Goal: Check status: Check status

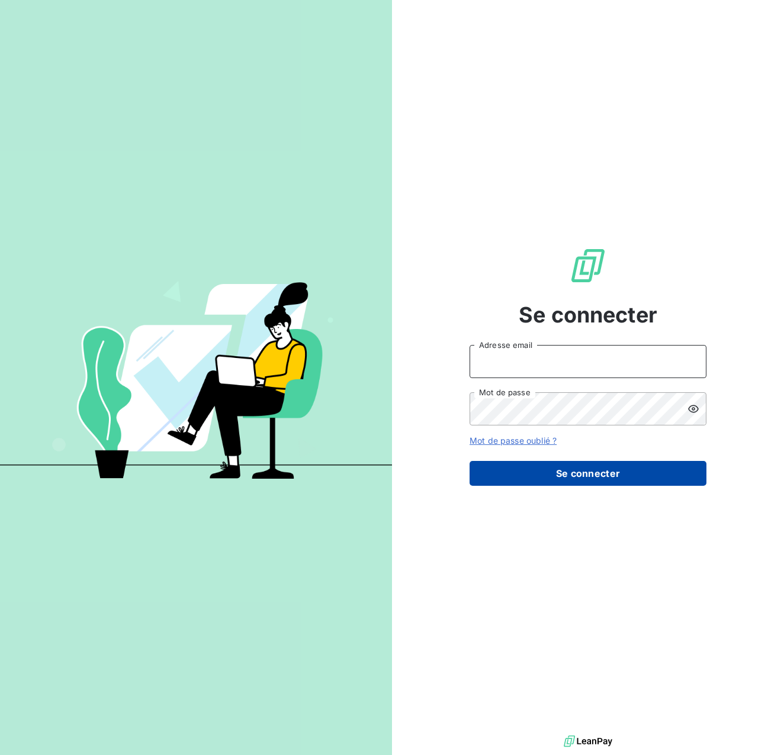
type input "[EMAIL_ADDRESS][DOMAIN_NAME]"
click at [594, 481] on button "Se connecter" at bounding box center [587, 473] width 237 height 25
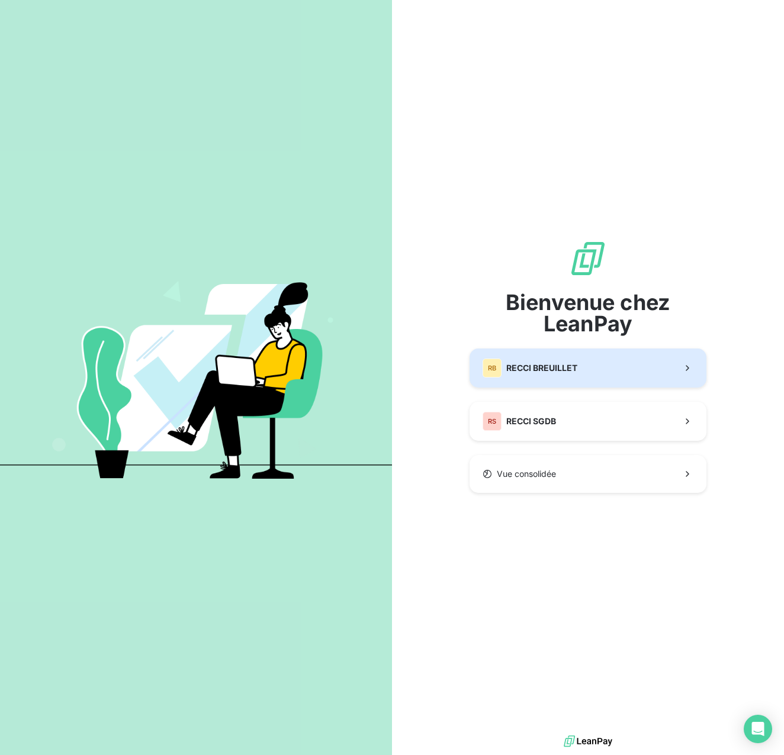
click at [606, 371] on button "[PERSON_NAME] BREUILLET" at bounding box center [587, 368] width 237 height 39
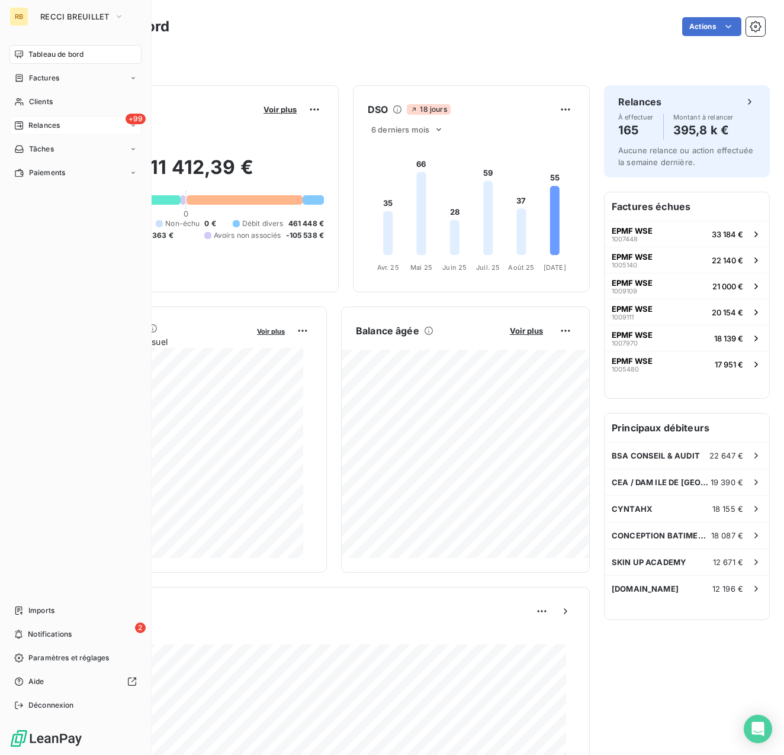
click at [23, 121] on icon at bounding box center [18, 125] width 9 height 9
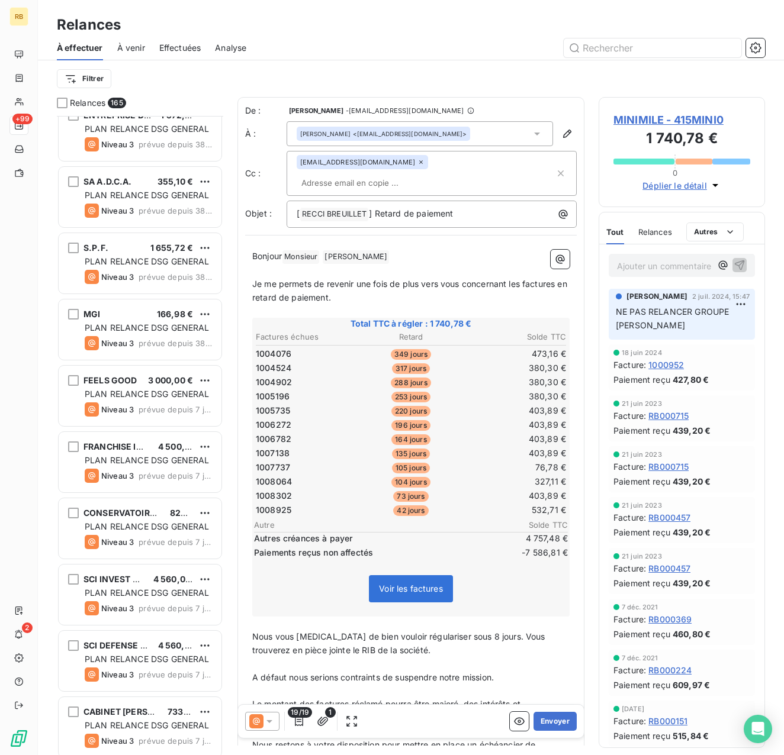
scroll to position [10301, 0]
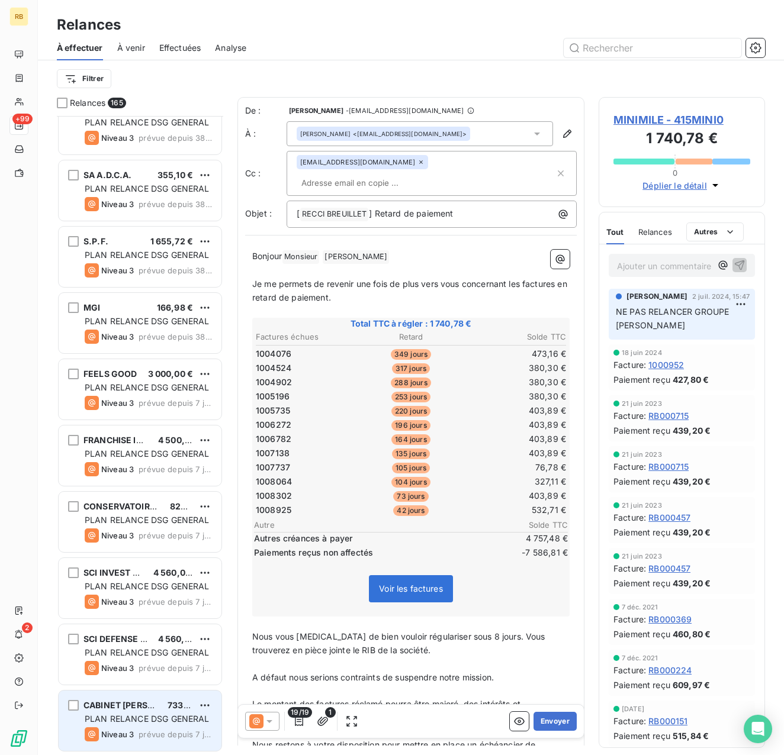
click at [129, 722] on span "PLAN RELANCE DSG GENERAL" at bounding box center [147, 719] width 125 height 10
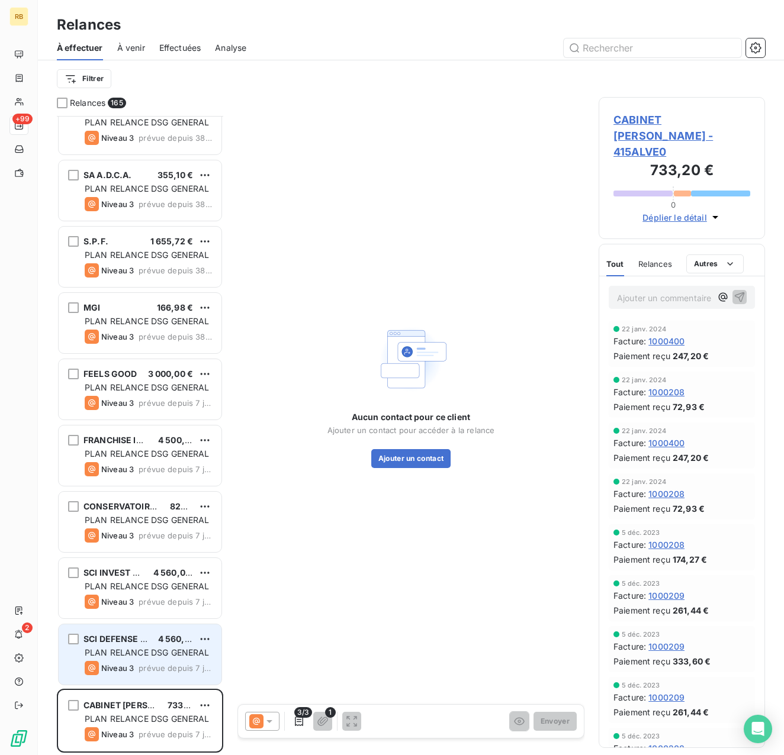
click at [136, 665] on div "Niveau 3 prévue depuis 7 jours" at bounding box center [148, 668] width 127 height 14
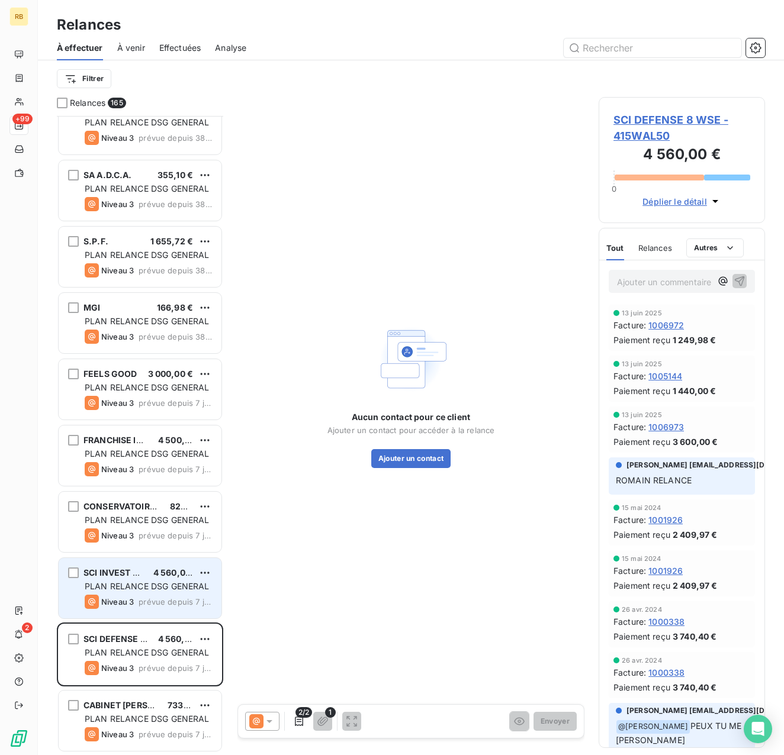
drag, startPoint x: 152, startPoint y: 596, endPoint x: 153, endPoint y: 587, distance: 9.5
click at [152, 598] on div "Niveau 3 prévue depuis 7 jours" at bounding box center [148, 602] width 127 height 14
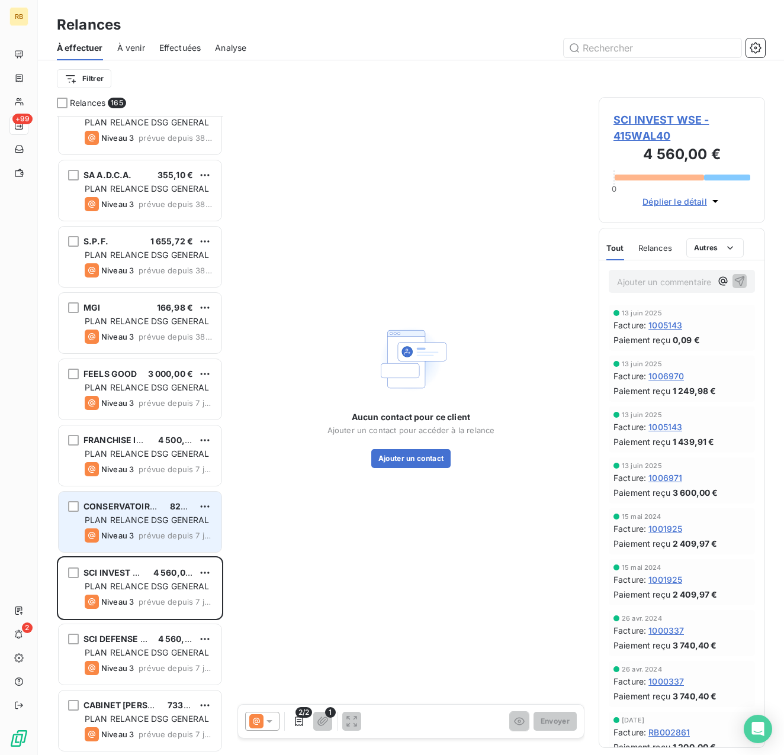
click at [153, 517] on span "PLAN RELANCE DSG GENERAL" at bounding box center [147, 520] width 125 height 10
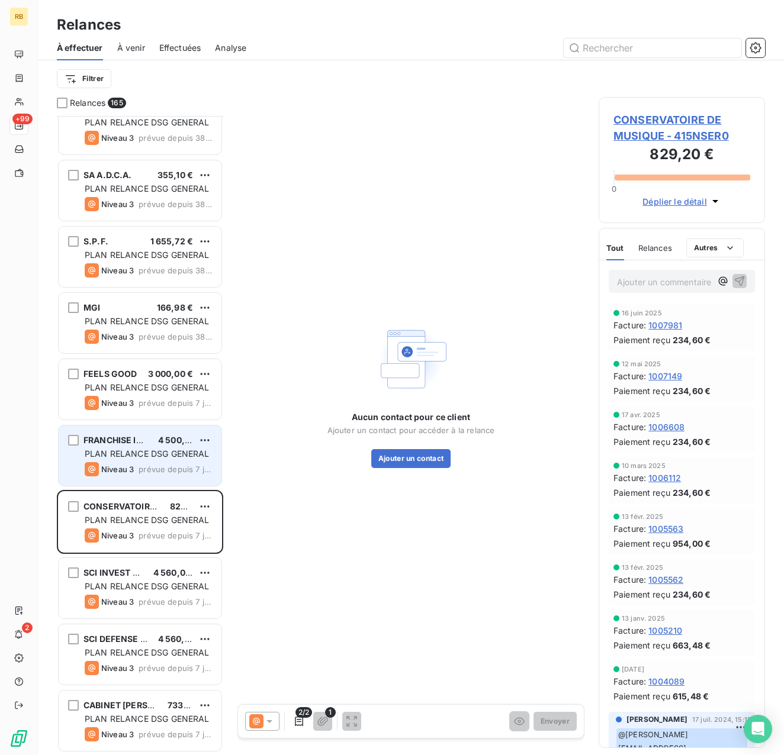
click at [160, 449] on span "PLAN RELANCE DSG GENERAL" at bounding box center [147, 454] width 125 height 10
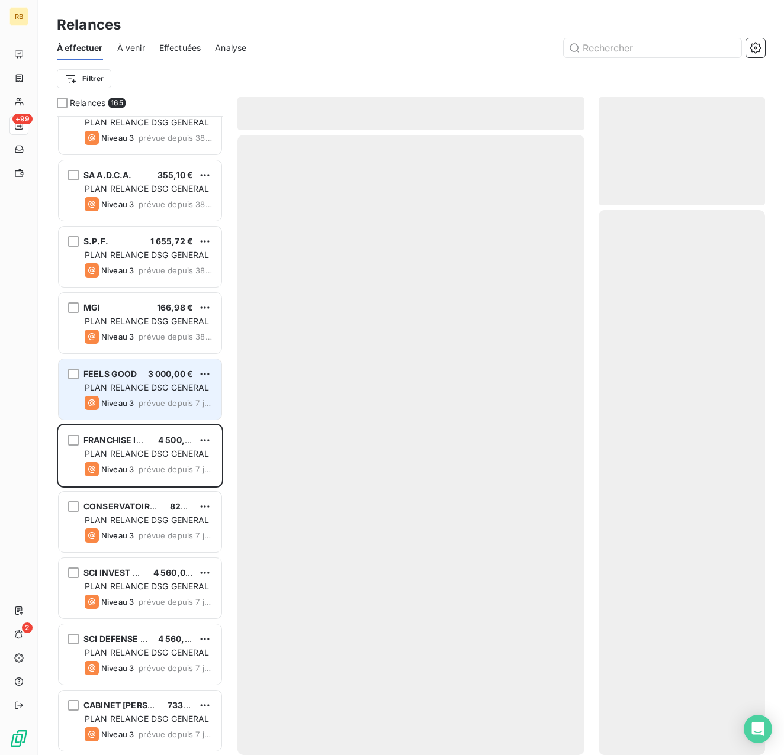
click at [160, 398] on span "prévue depuis 7 jours" at bounding box center [175, 402] width 73 height 9
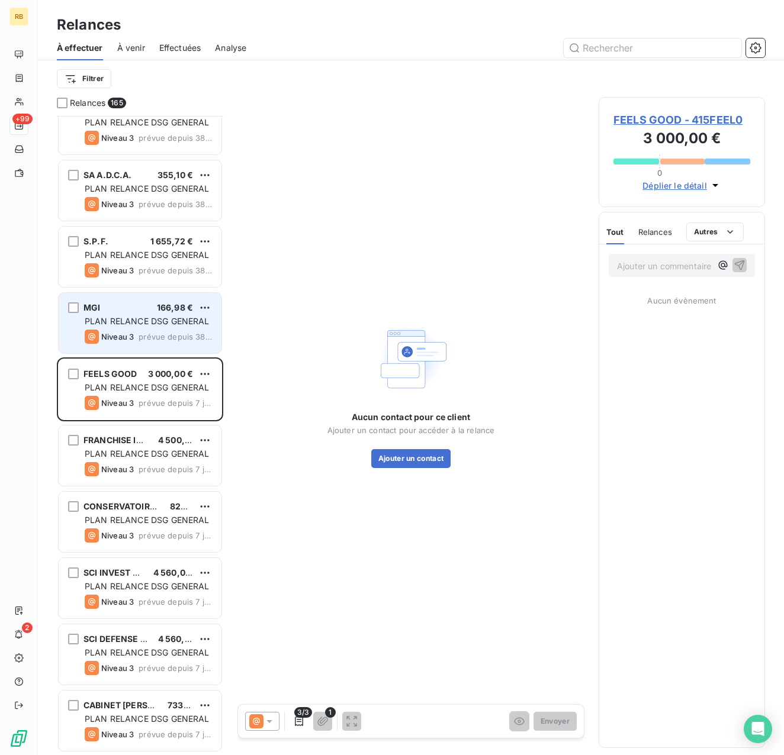
click at [161, 320] on span "PLAN RELANCE DSG GENERAL" at bounding box center [147, 321] width 125 height 10
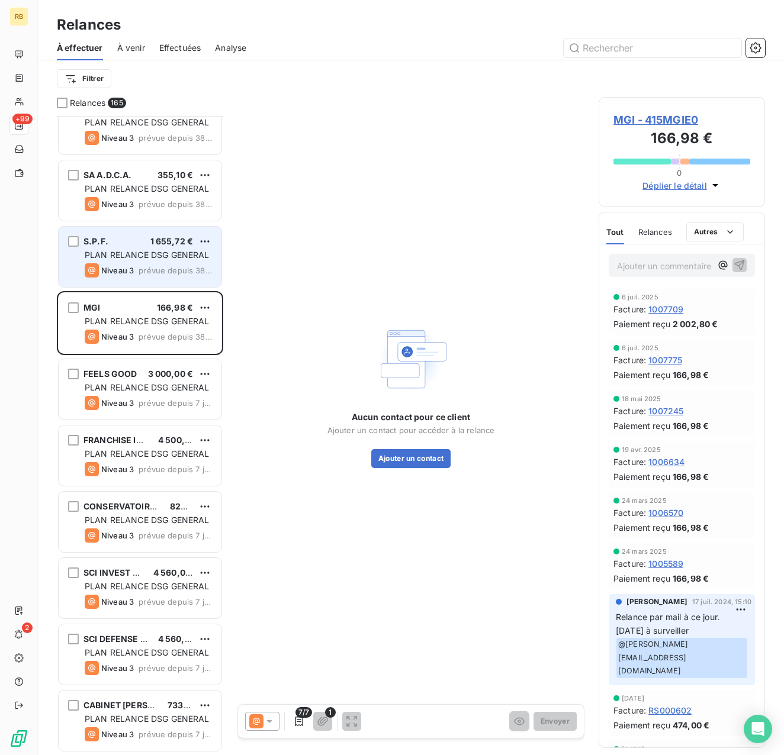
click at [156, 276] on div "Niveau 3 prévue depuis 38 jours" at bounding box center [148, 270] width 127 height 14
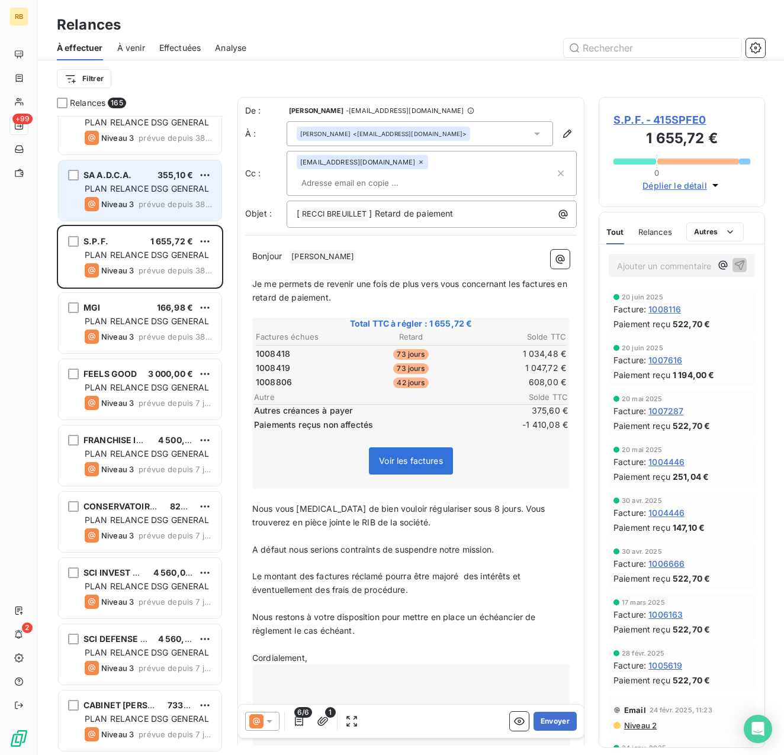
click at [150, 203] on span "prévue depuis 38 jours" at bounding box center [175, 203] width 73 height 9
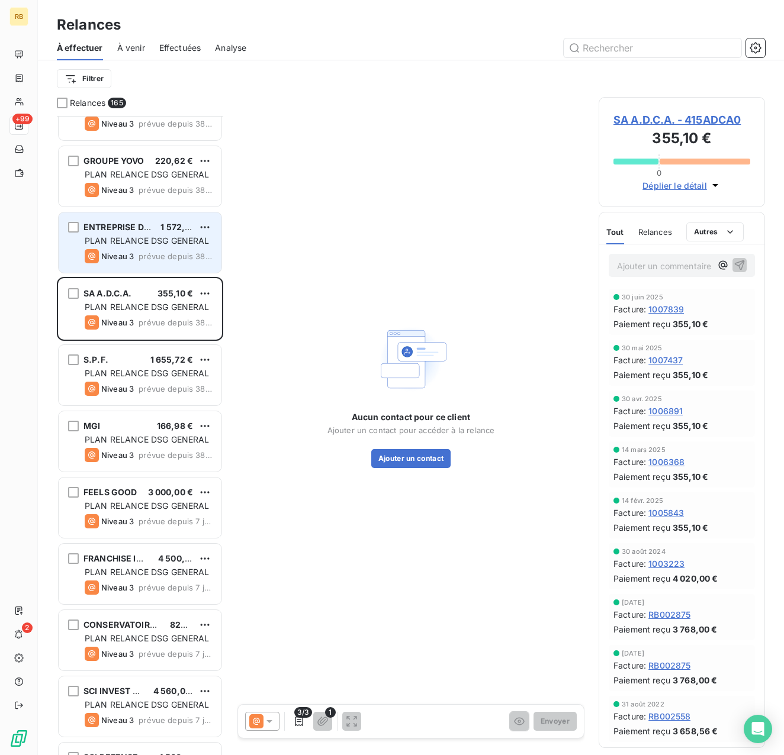
click at [153, 273] on div "ENTREPRISE DEOTTO 1 572,28 € PLAN RELANCE DSG GENERAL Niveau 3 prévue depuis 38…" at bounding box center [140, 243] width 164 height 62
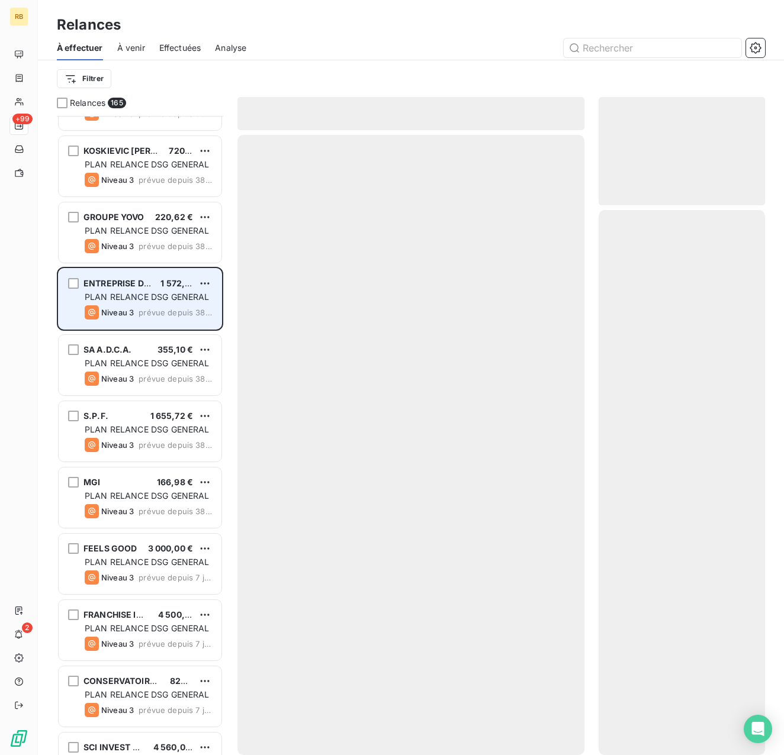
scroll to position [10123, 0]
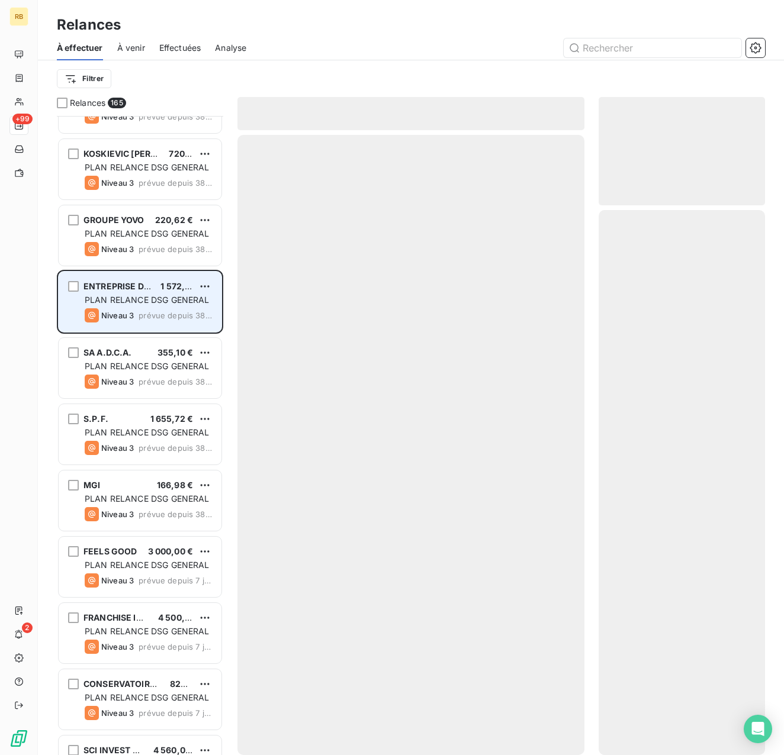
click at [153, 255] on div "Niveau 3 prévue depuis 38 jours" at bounding box center [148, 249] width 127 height 14
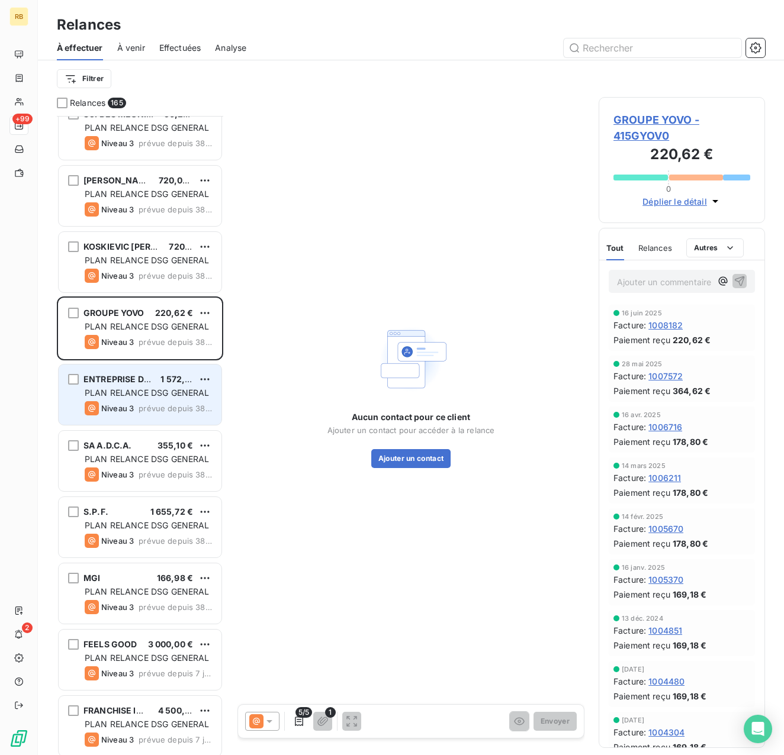
scroll to position [10005, 0]
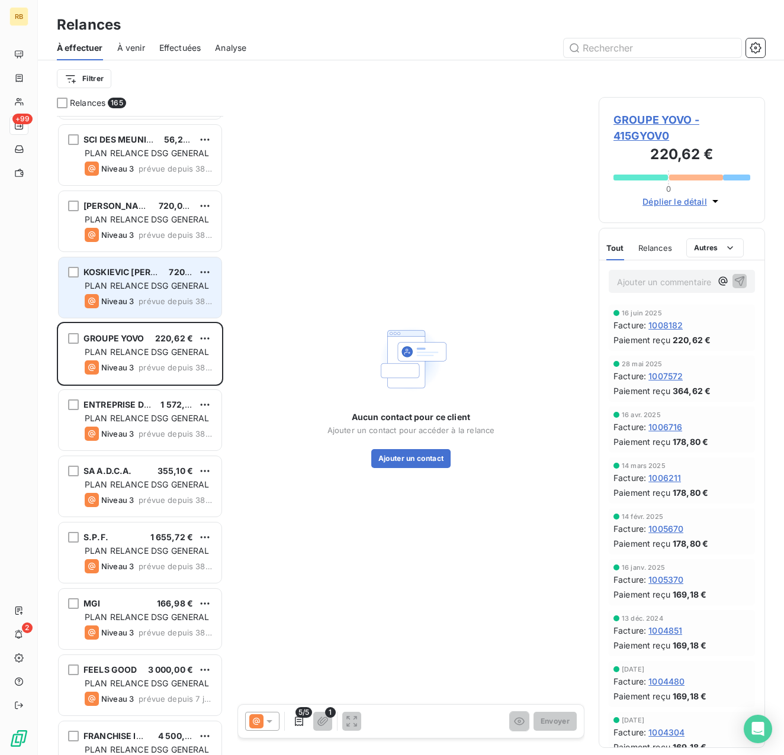
click at [155, 275] on div "KOSKIEVIC [PERSON_NAME] 720,00 €" at bounding box center [148, 272] width 127 height 11
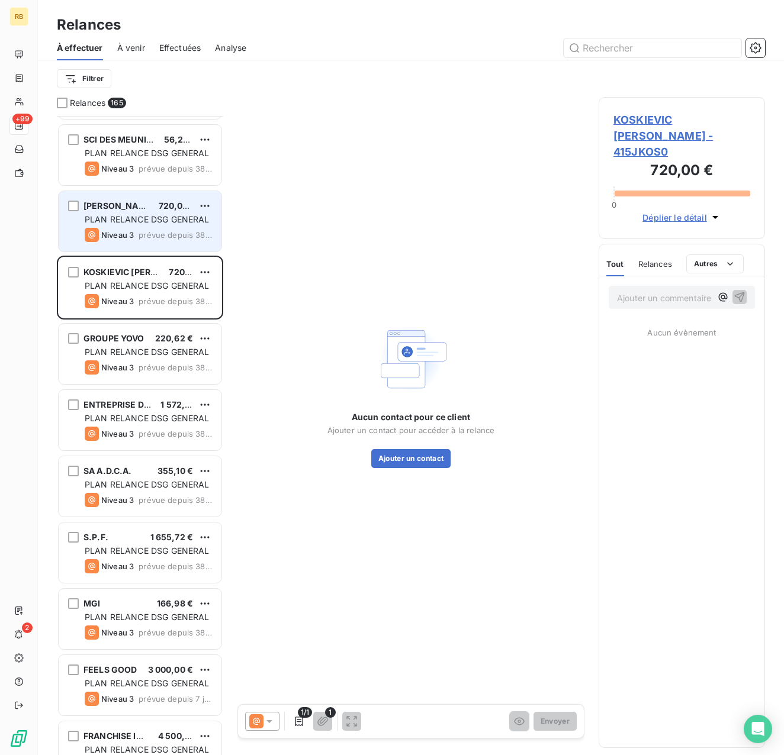
click at [154, 232] on span "prévue depuis 38 jours" at bounding box center [175, 234] width 73 height 9
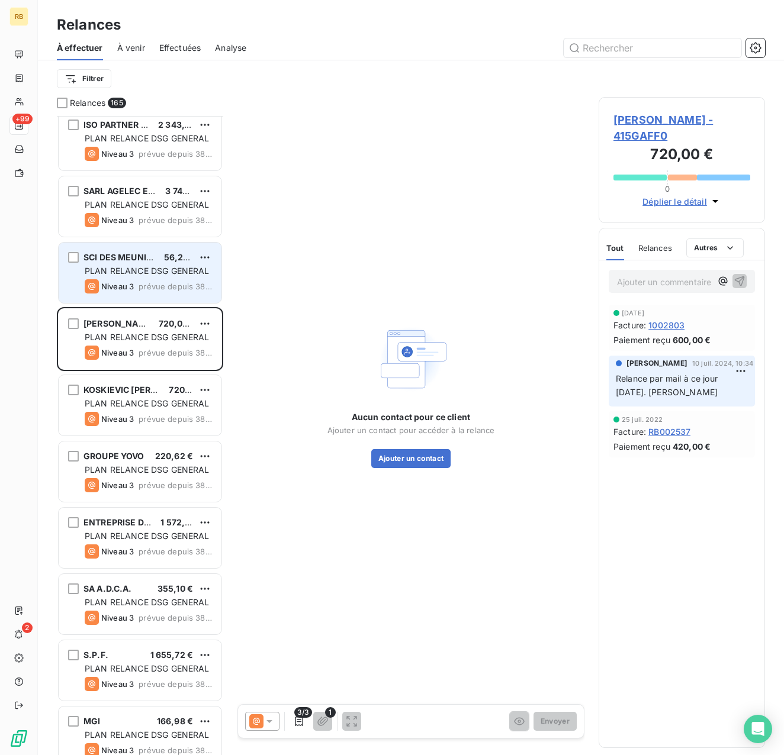
scroll to position [9887, 0]
click at [147, 285] on span "prévue depuis 38 jours" at bounding box center [175, 286] width 73 height 9
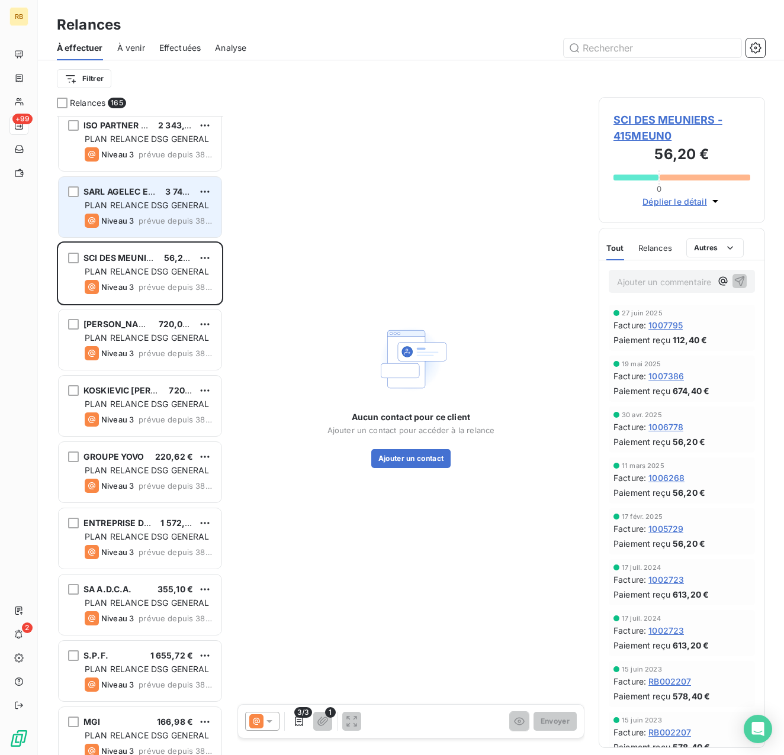
click at [146, 227] on div "Niveau 3 prévue depuis 38 jours" at bounding box center [148, 221] width 127 height 14
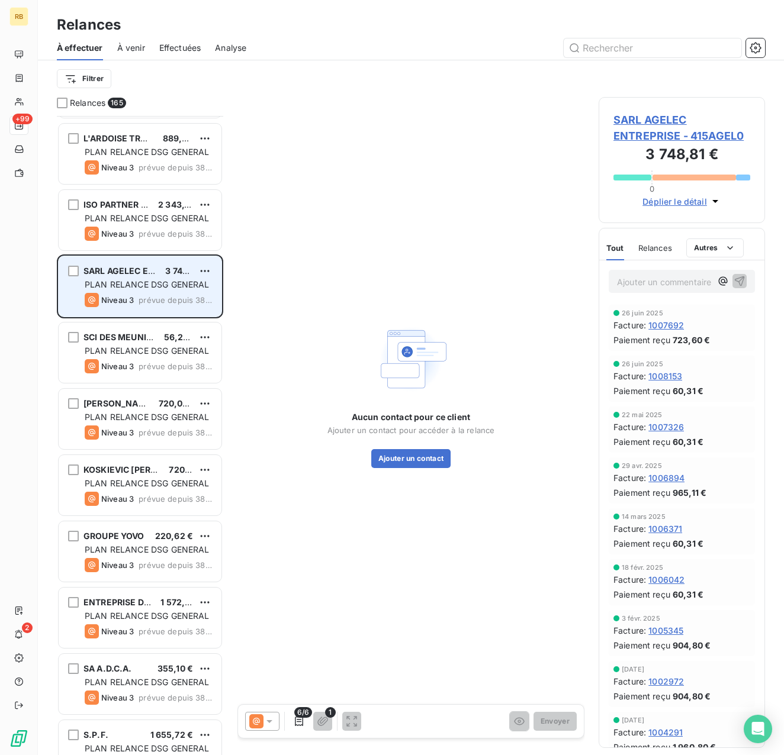
scroll to position [9768, 0]
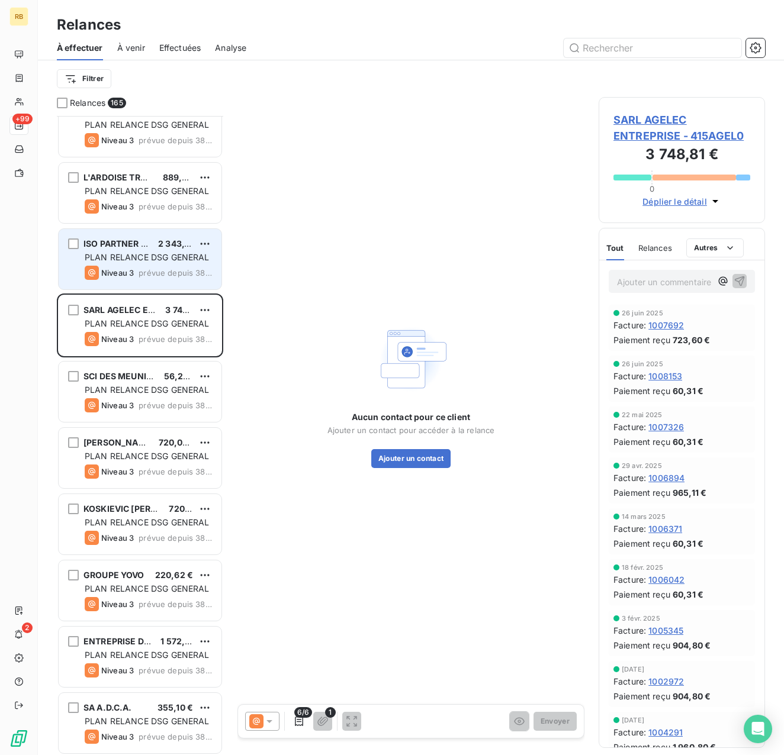
click at [145, 250] on div "ISO PARTNER RSUD" at bounding box center [115, 244] width 65 height 12
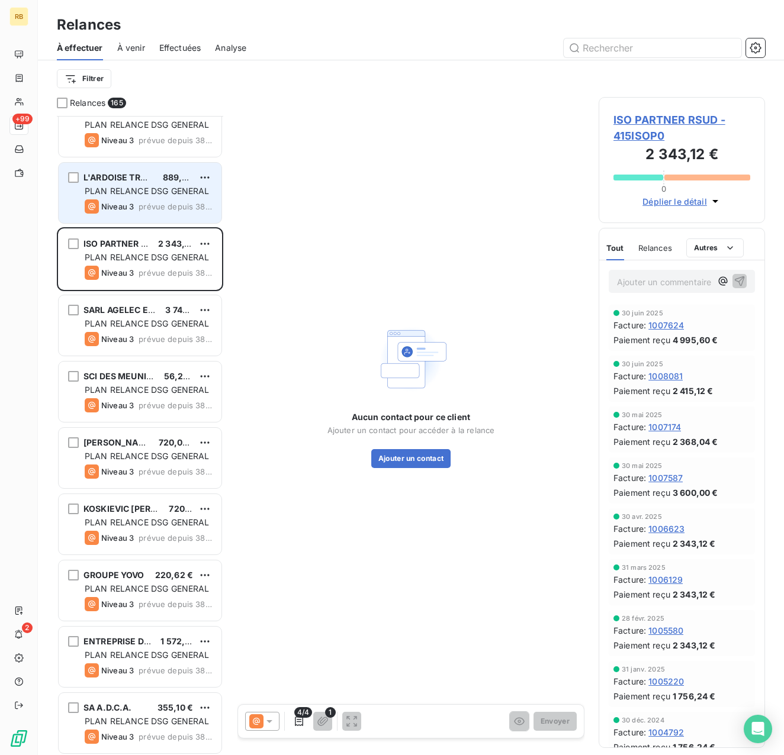
click at [150, 208] on span "prévue depuis 38 jours" at bounding box center [175, 206] width 73 height 9
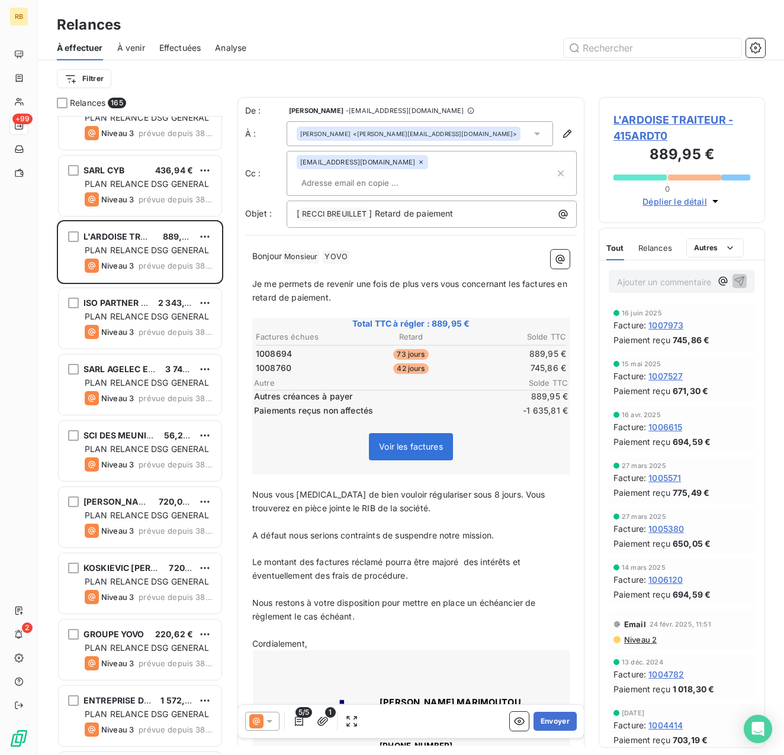
scroll to position [9650, 0]
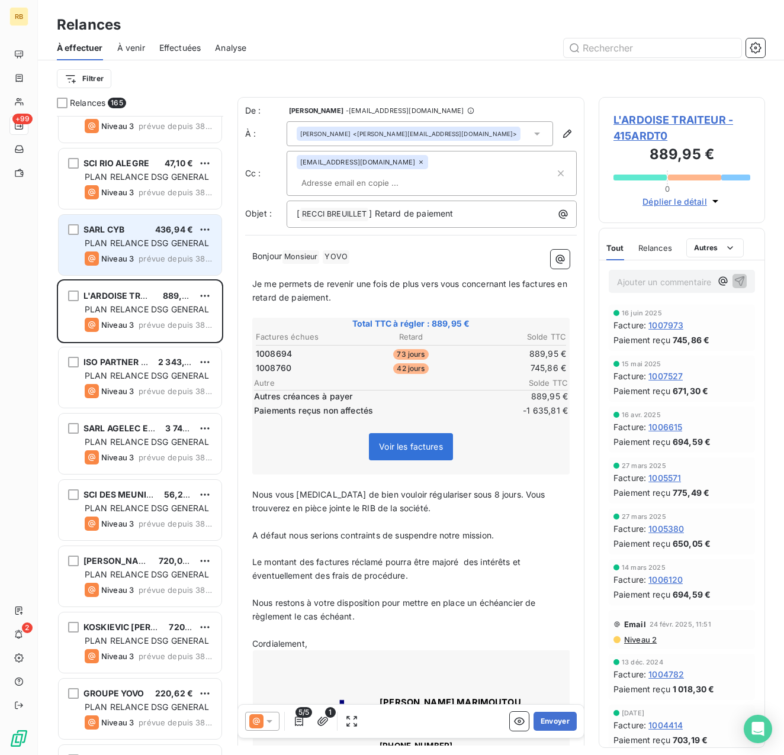
click at [131, 268] on div "SARL CYB 436,94 € PLAN RELANCE DSG GENERAL Niveau 3 prévue depuis 38 jours" at bounding box center [140, 245] width 163 height 60
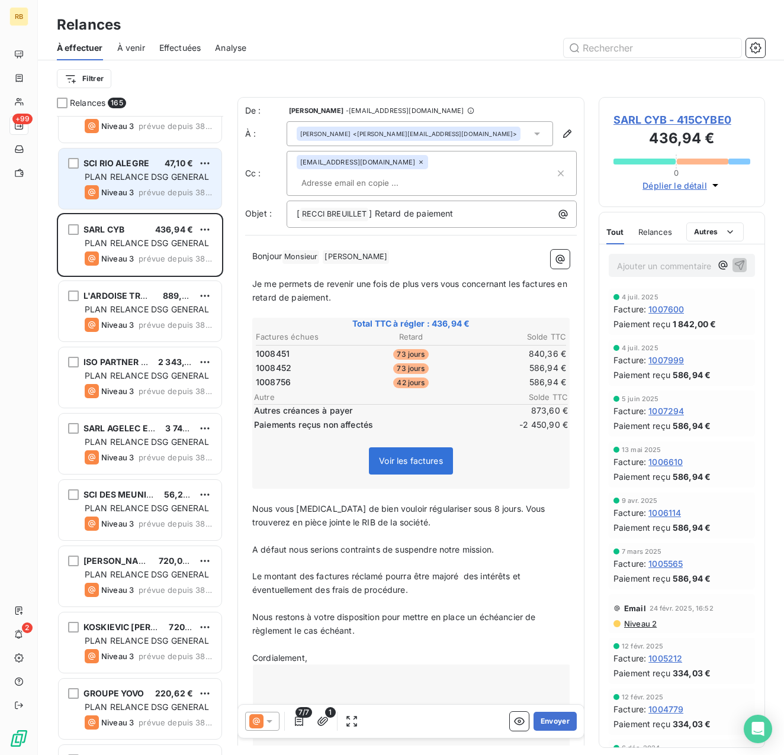
click at [139, 195] on div "Niveau 3 prévue depuis 38 jours" at bounding box center [148, 192] width 127 height 14
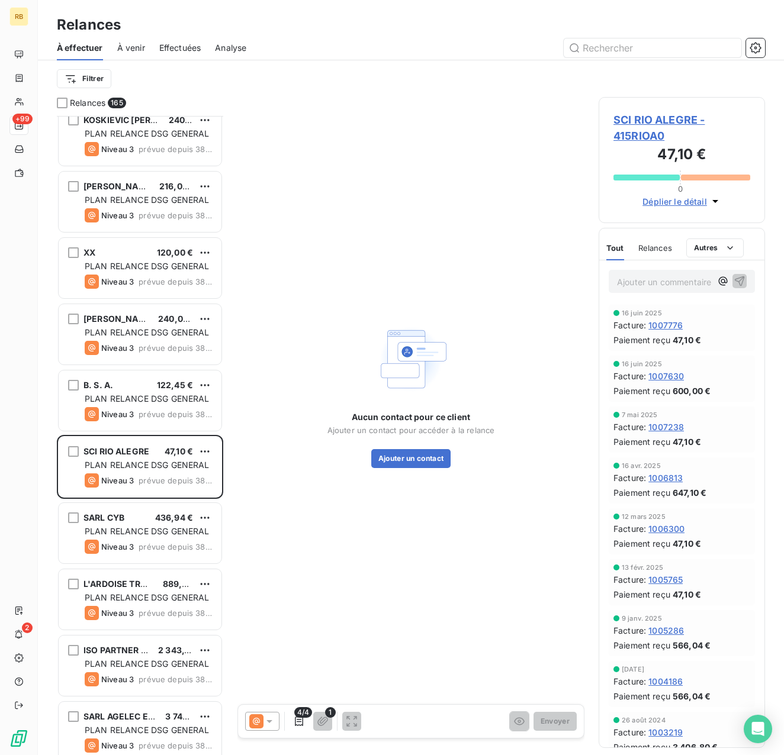
scroll to position [9354, 0]
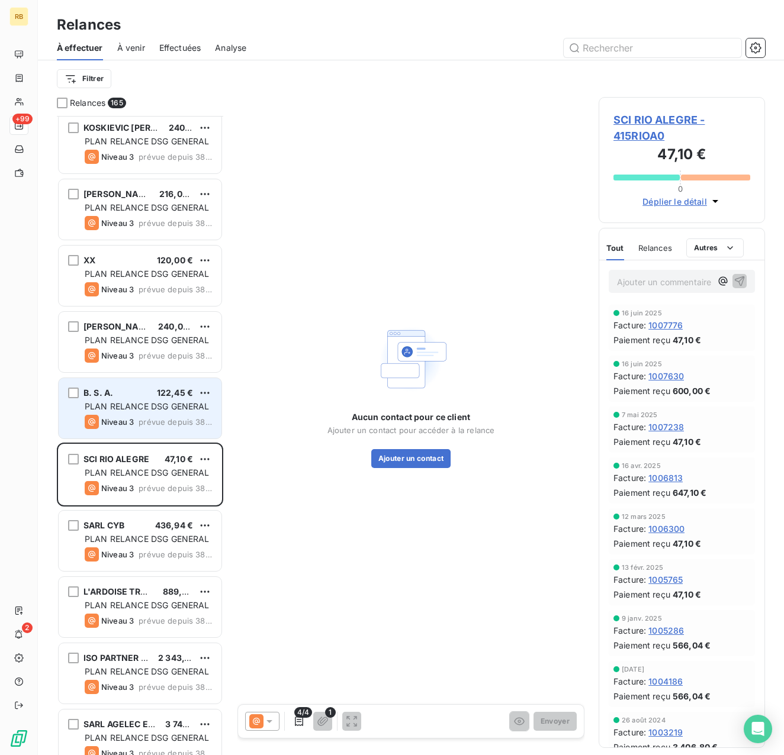
click at [150, 397] on div "B. S. A. 122,45 €" at bounding box center [148, 393] width 127 height 11
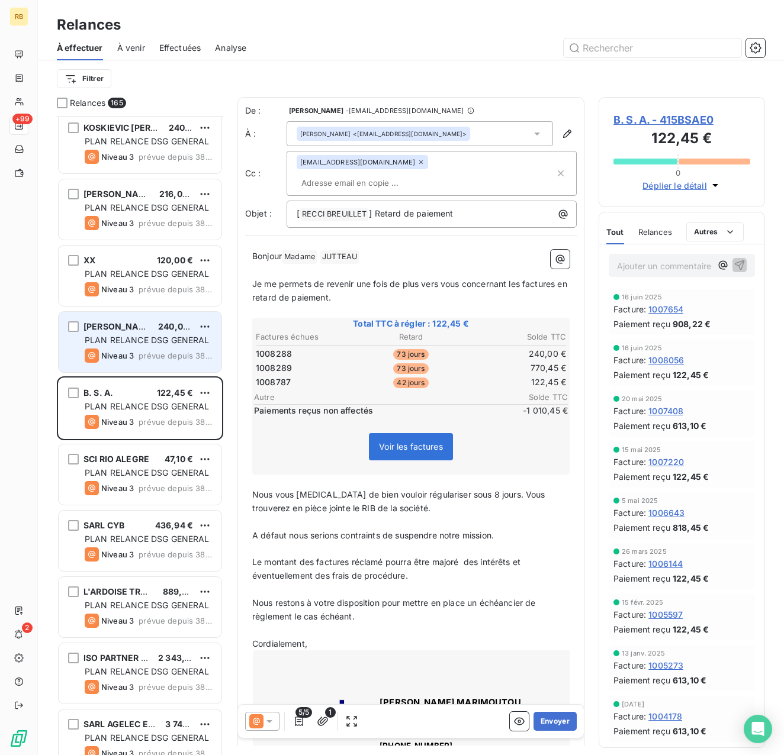
click at [166, 336] on span "PLAN RELANCE DSG GENERAL" at bounding box center [147, 340] width 125 height 10
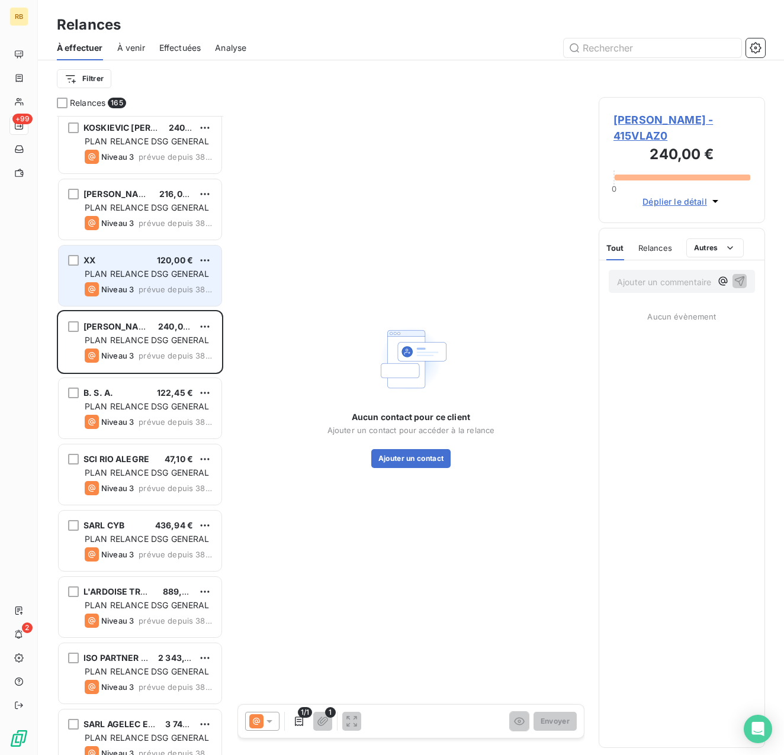
click at [178, 271] on span "PLAN RELANCE DSG GENERAL" at bounding box center [147, 274] width 125 height 10
